Goal: Task Accomplishment & Management: Complete application form

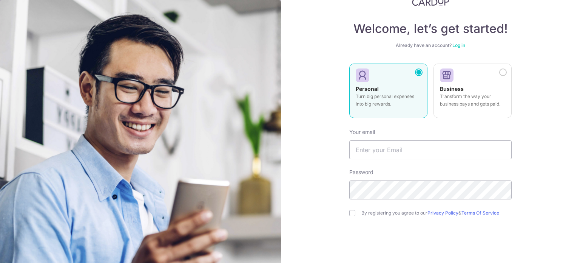
scroll to position [38, 0]
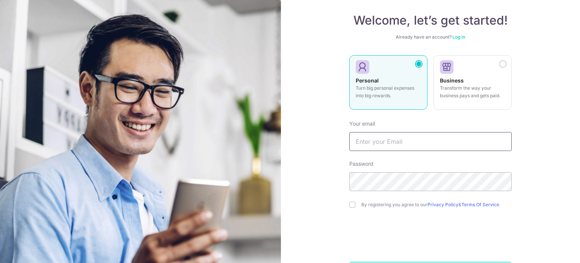
click at [434, 147] on input "text" at bounding box center [430, 141] width 162 height 19
type input "[EMAIL_ADDRESS][DOMAIN_NAME]"
drag, startPoint x: 350, startPoint y: 208, endPoint x: 359, endPoint y: 222, distance: 16.5
click at [351, 208] on form "Your email gjunling@hotmail.com Password By registering you agree to our Privac…" at bounding box center [430, 197] width 162 height 166
click at [349, 202] on input "checkbox" at bounding box center [352, 204] width 6 height 6
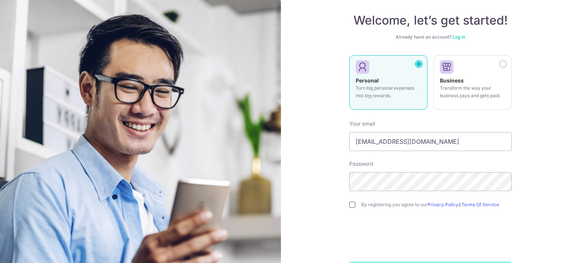
checkbox input "true"
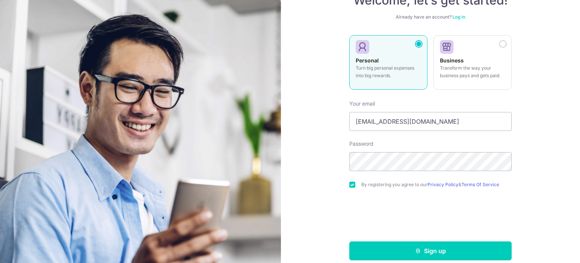
scroll to position [67, 0]
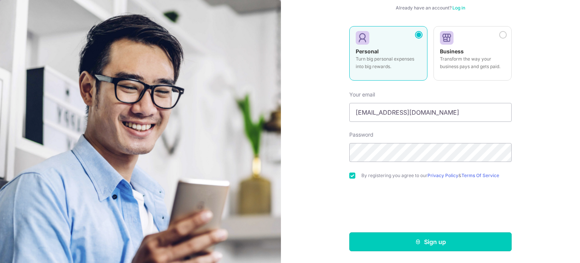
drag, startPoint x: 418, startPoint y: 246, endPoint x: 433, endPoint y: 243, distance: 15.3
click at [418, 246] on button "Sign up" at bounding box center [430, 241] width 162 height 19
